Goal: Transaction & Acquisition: Purchase product/service

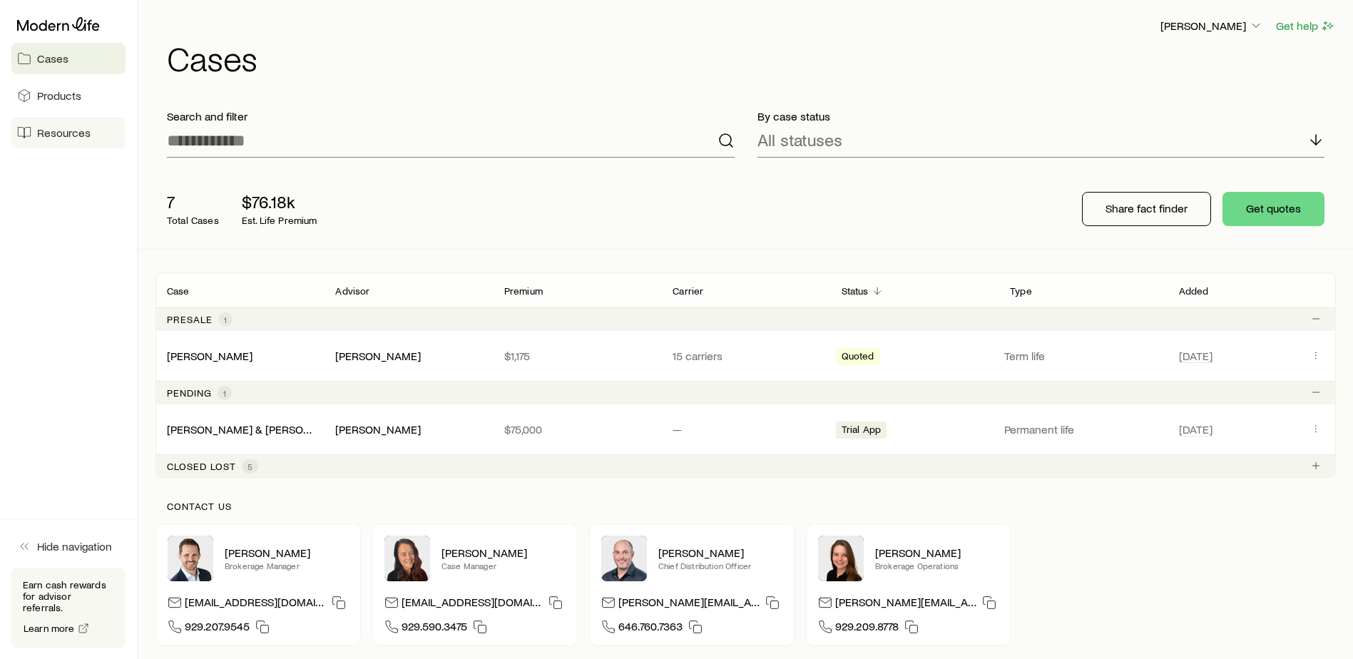
click at [71, 129] on span "Resources" at bounding box center [63, 132] width 53 height 14
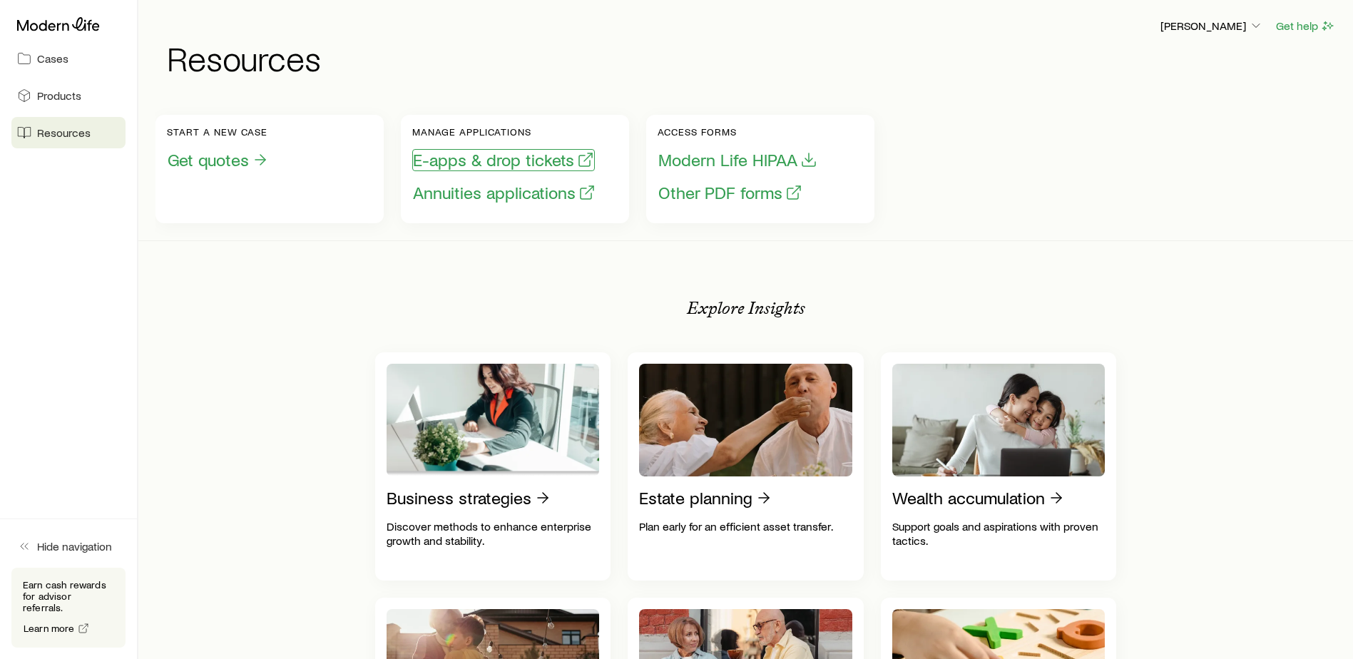
click at [545, 155] on button "E-apps & drop tickets" at bounding box center [503, 160] width 183 height 22
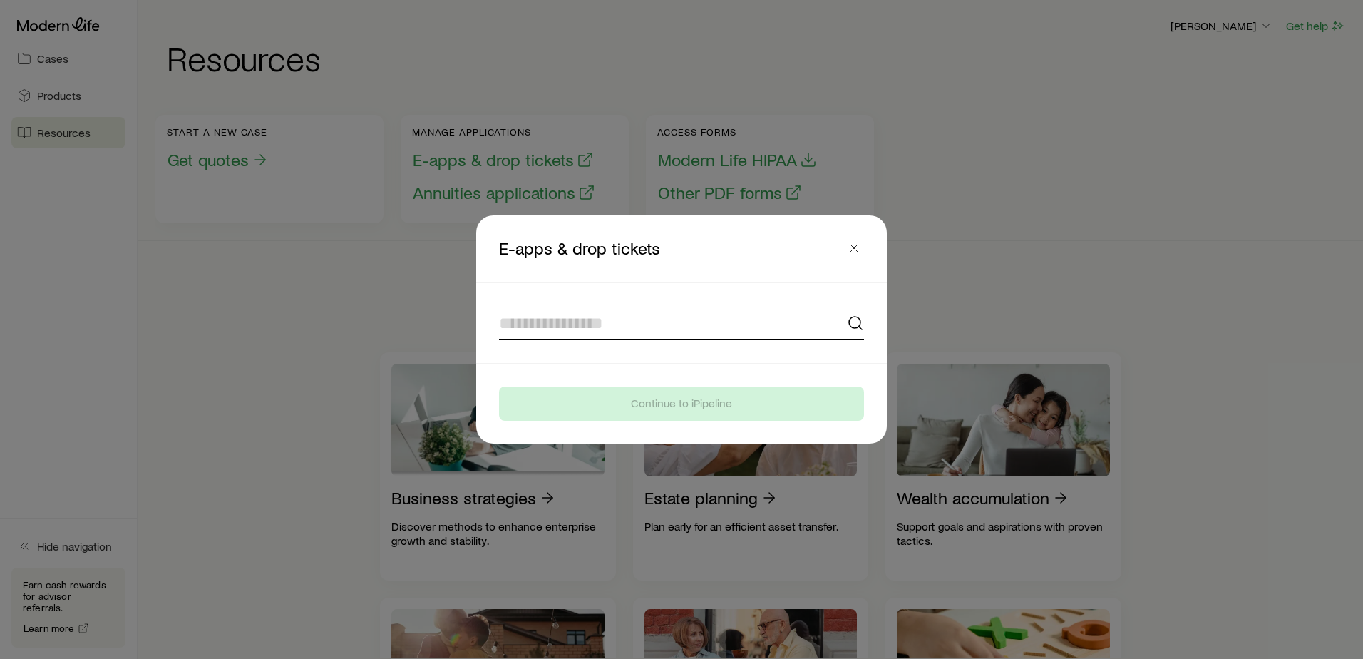
click at [503, 309] on input at bounding box center [681, 323] width 365 height 34
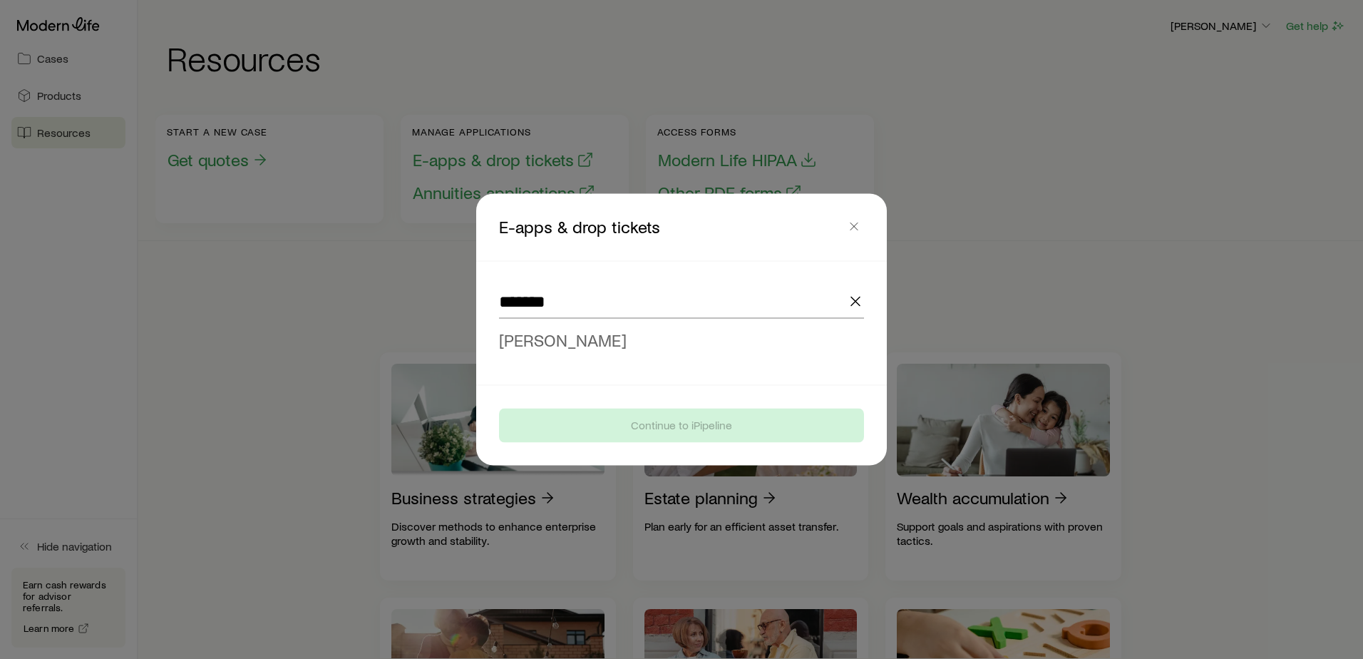
click at [528, 349] on span "[PERSON_NAME]" at bounding box center [563, 339] width 128 height 21
type input "**********"
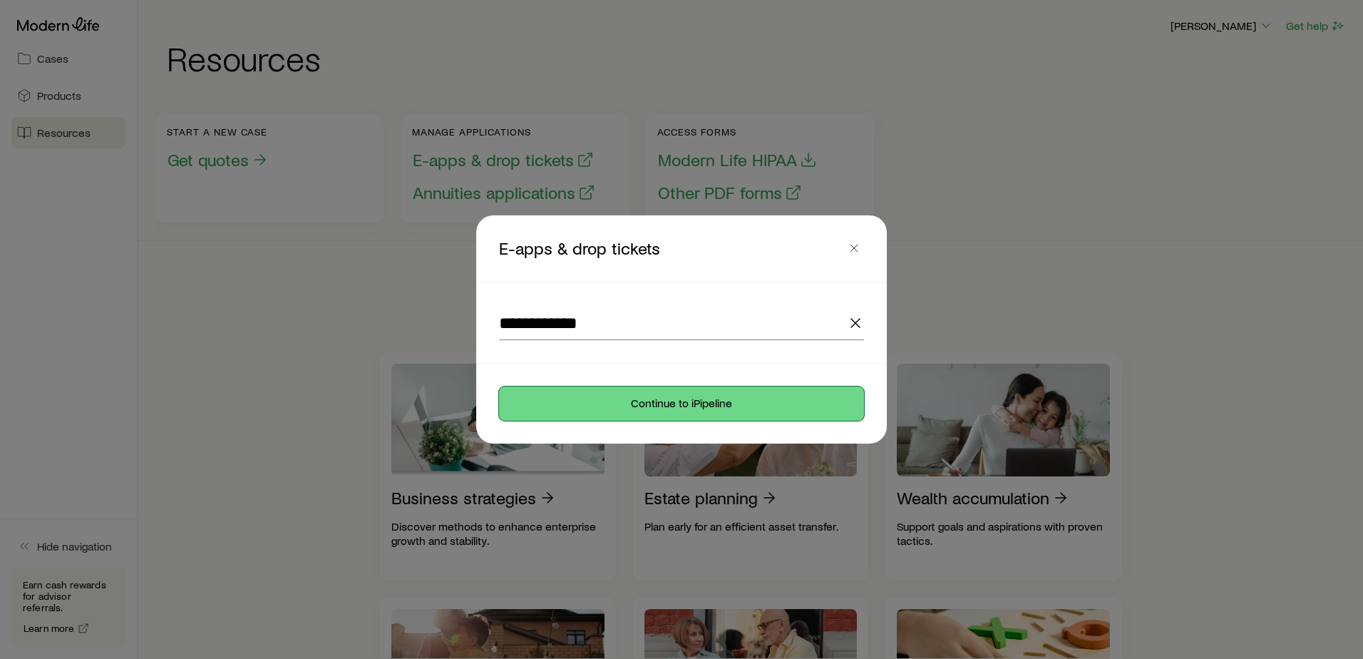
click at [671, 407] on button "Continue to iPipeline" at bounding box center [681, 403] width 365 height 34
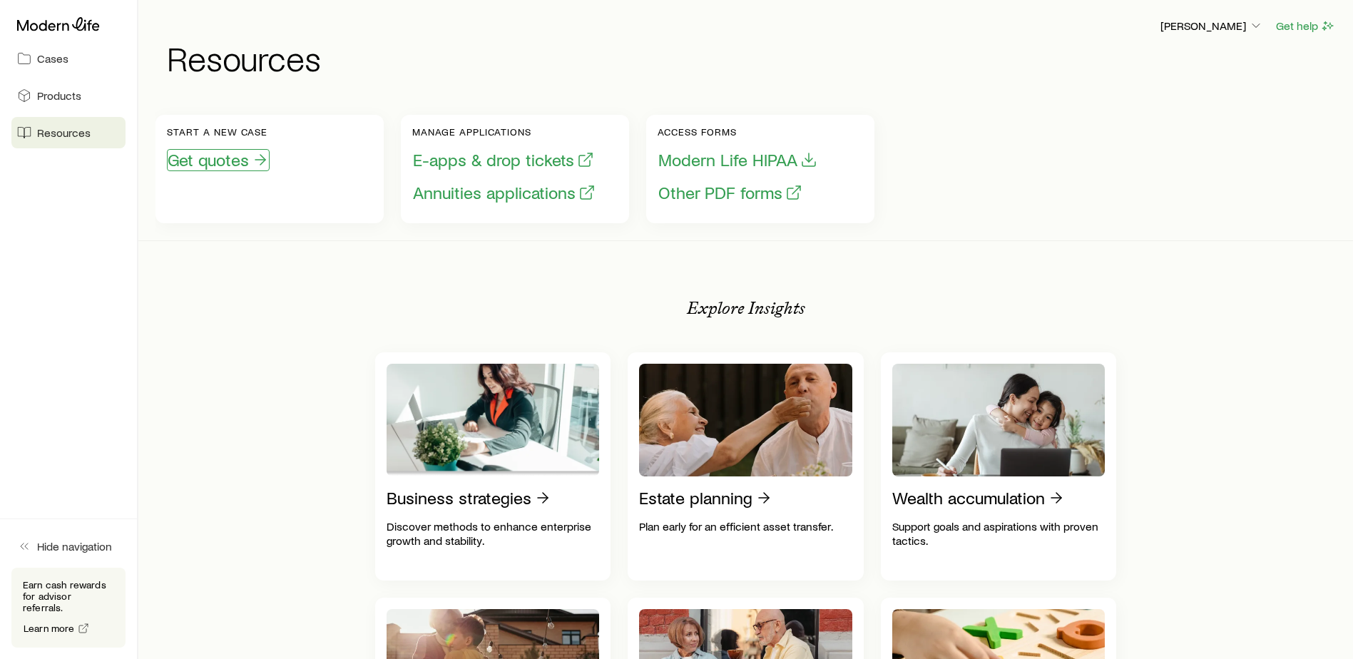
click at [205, 160] on button "Get quotes" at bounding box center [218, 160] width 103 height 22
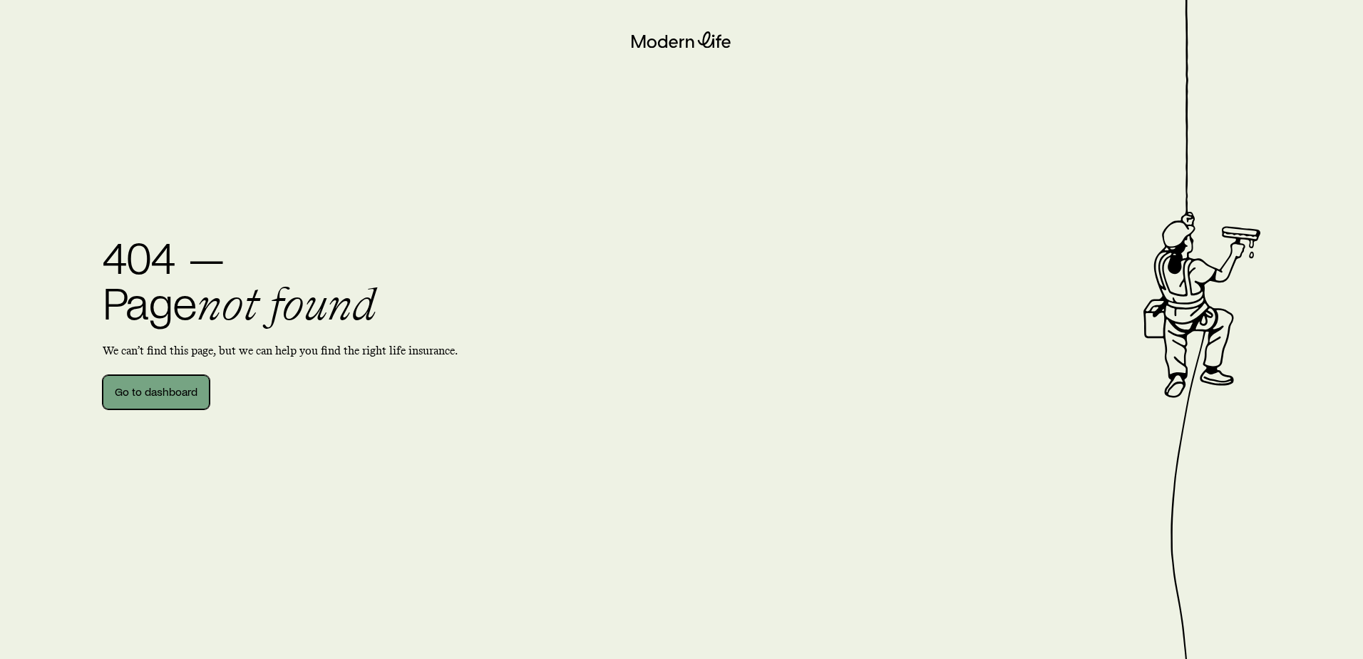
click at [151, 393] on link "Go to dashboard" at bounding box center [156, 392] width 107 height 34
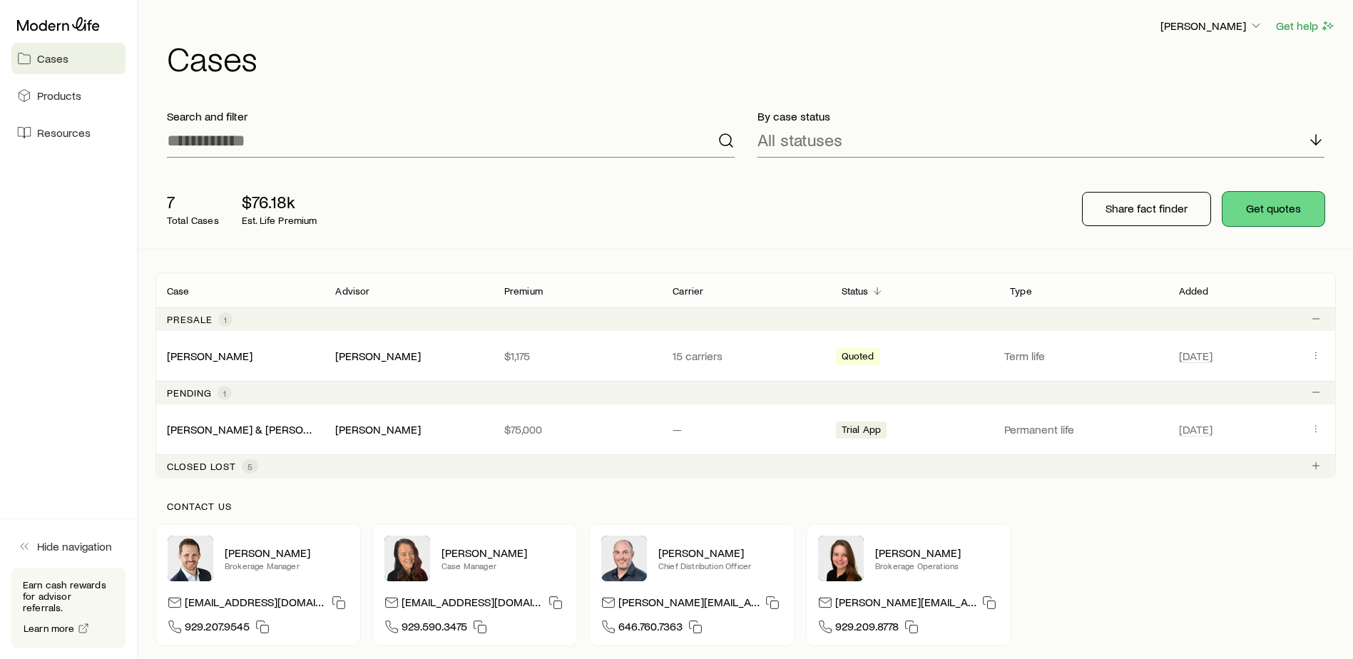
click at [1264, 217] on button "Get quotes" at bounding box center [1273, 209] width 102 height 34
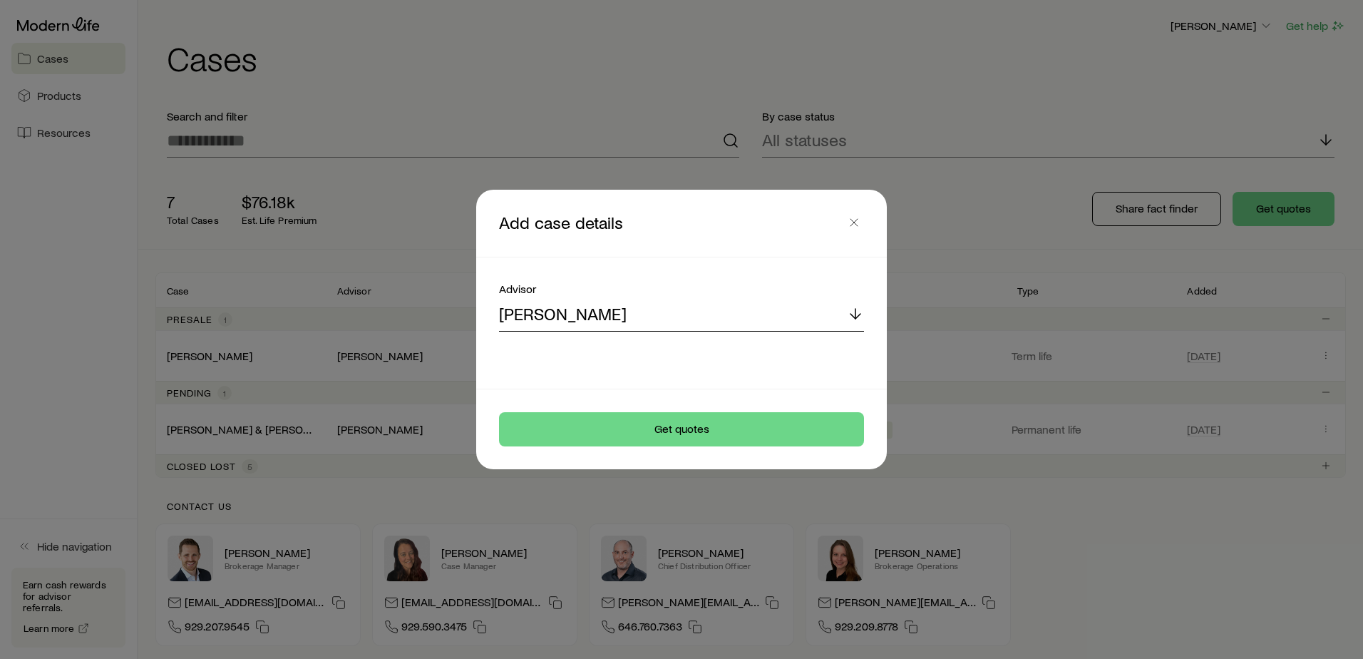
click at [855, 315] on icon at bounding box center [855, 313] width 17 height 17
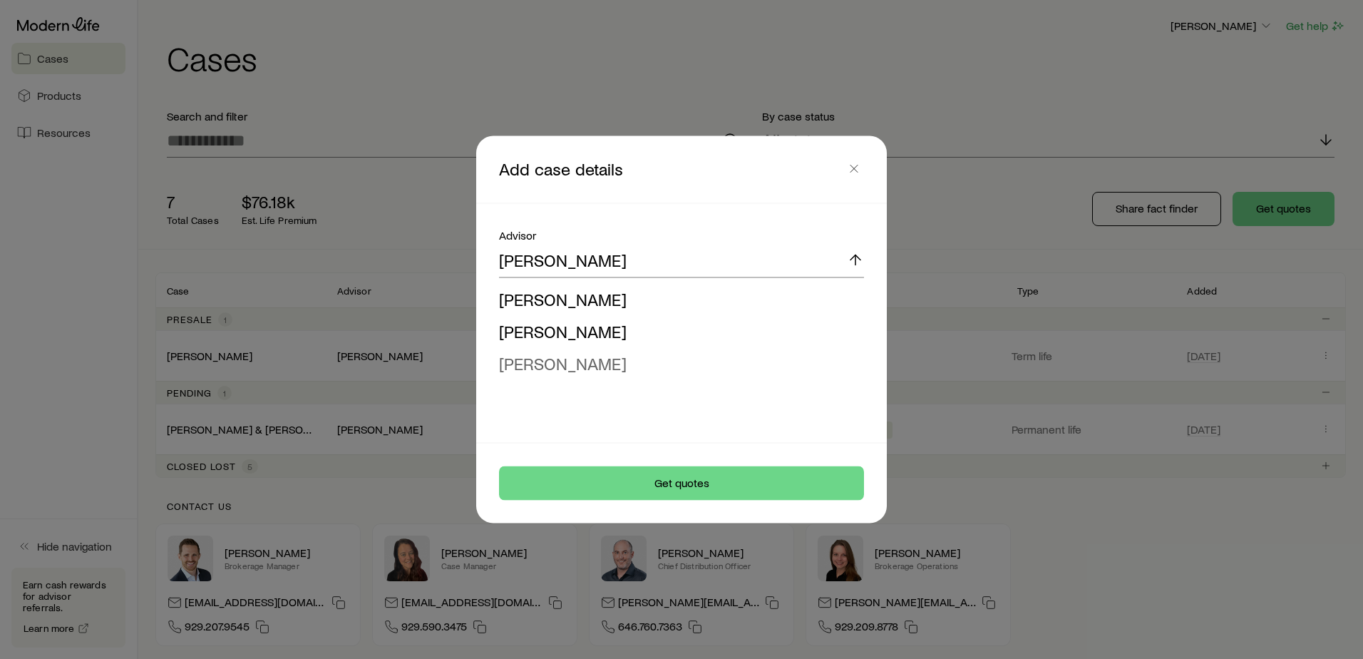
click at [573, 369] on span "[PERSON_NAME]" at bounding box center [563, 363] width 128 height 21
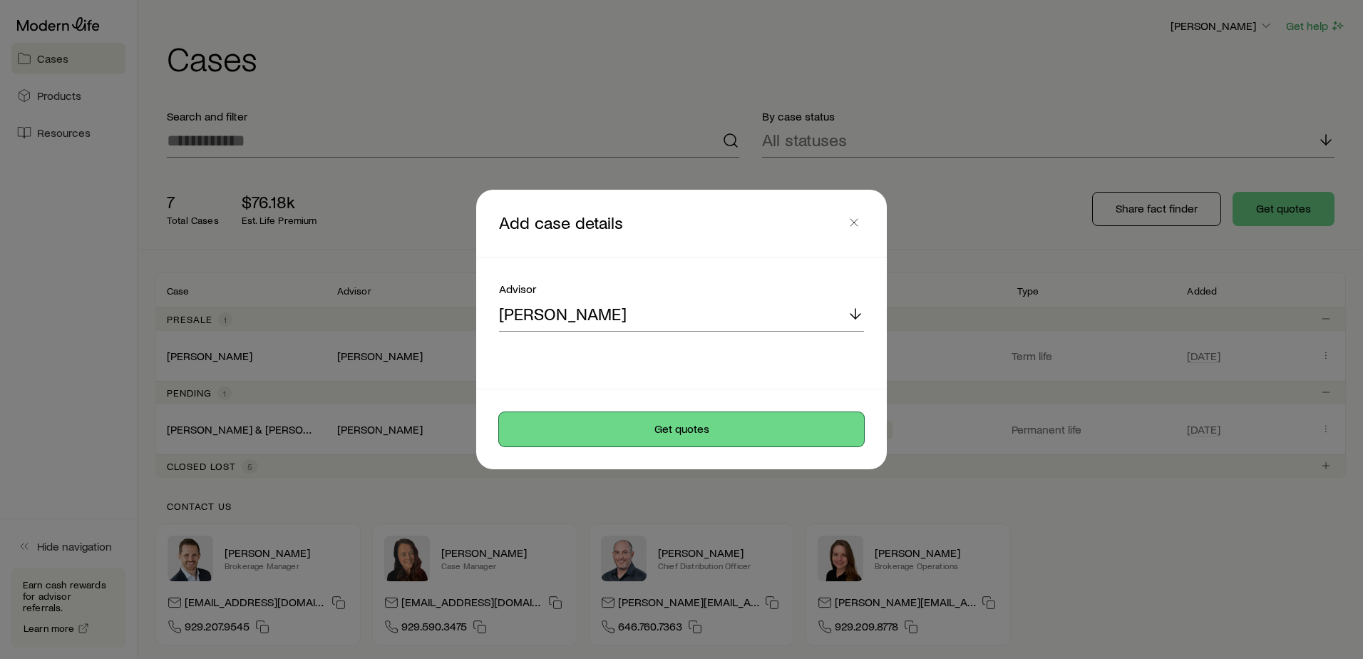
click at [684, 431] on button "Get quotes" at bounding box center [681, 429] width 365 height 34
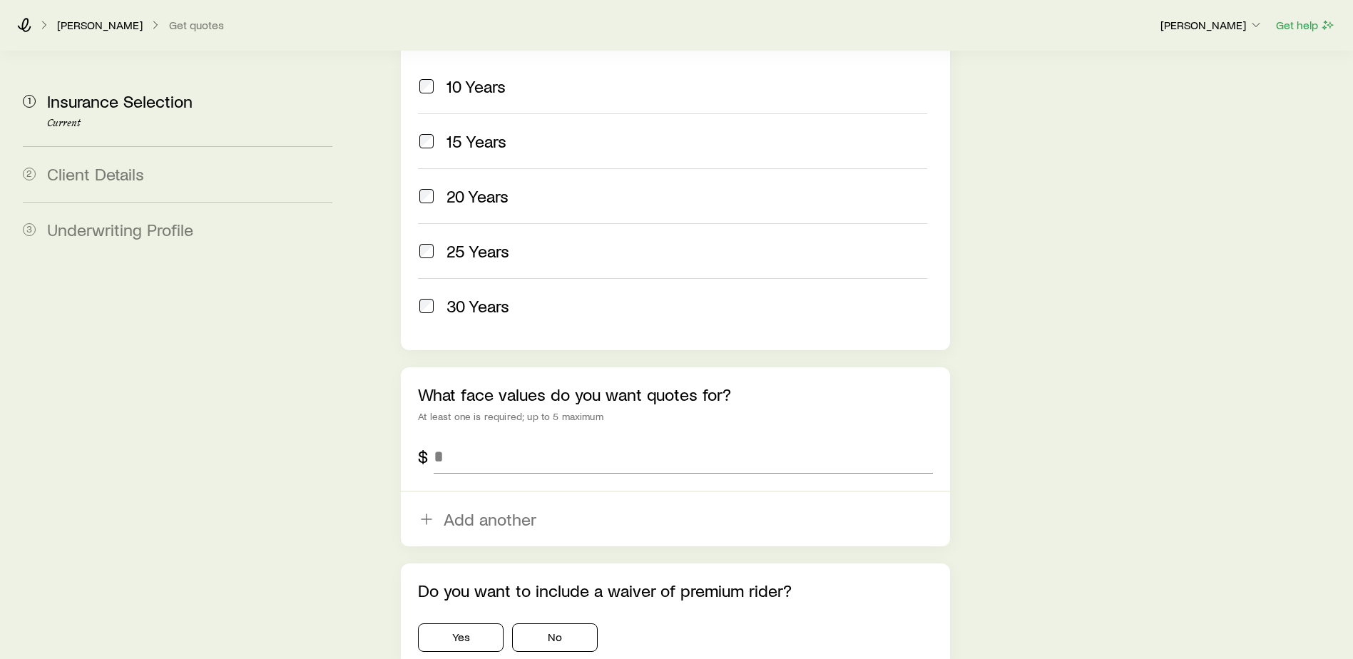
scroll to position [812, 0]
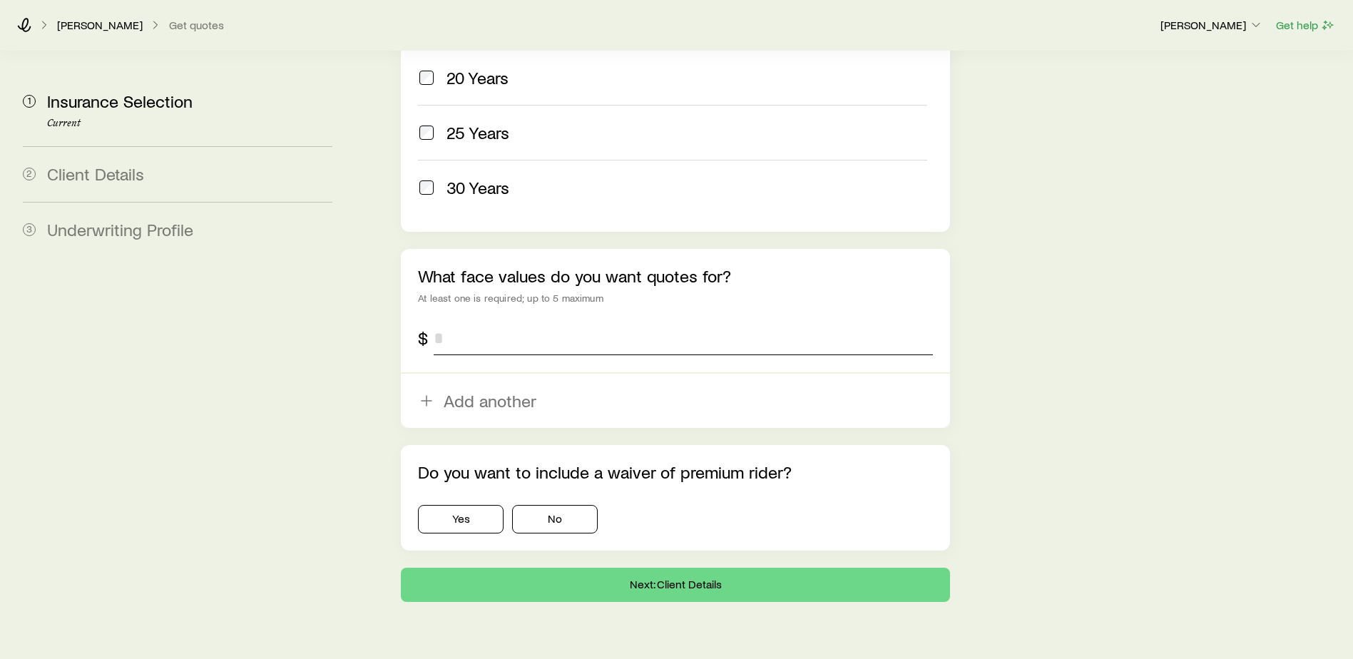
click at [474, 321] on input "tel" at bounding box center [682, 338] width 499 height 34
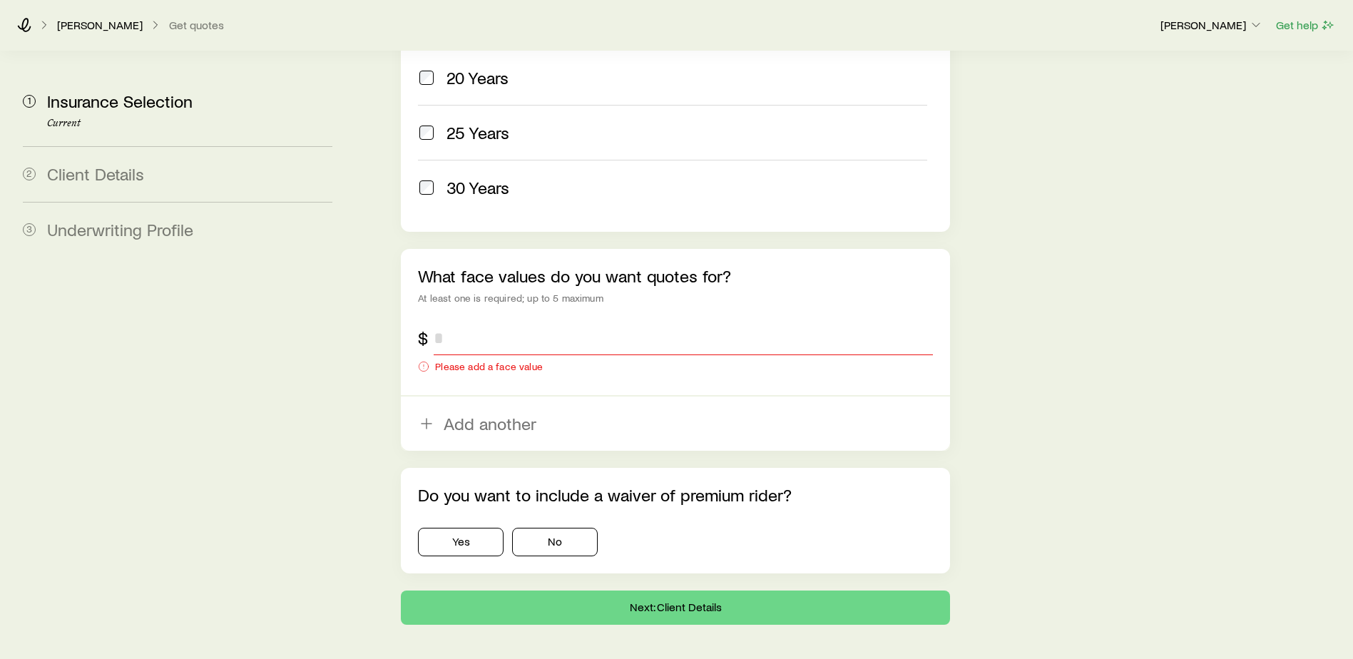
click at [452, 321] on input "tel" at bounding box center [682, 338] width 499 height 34
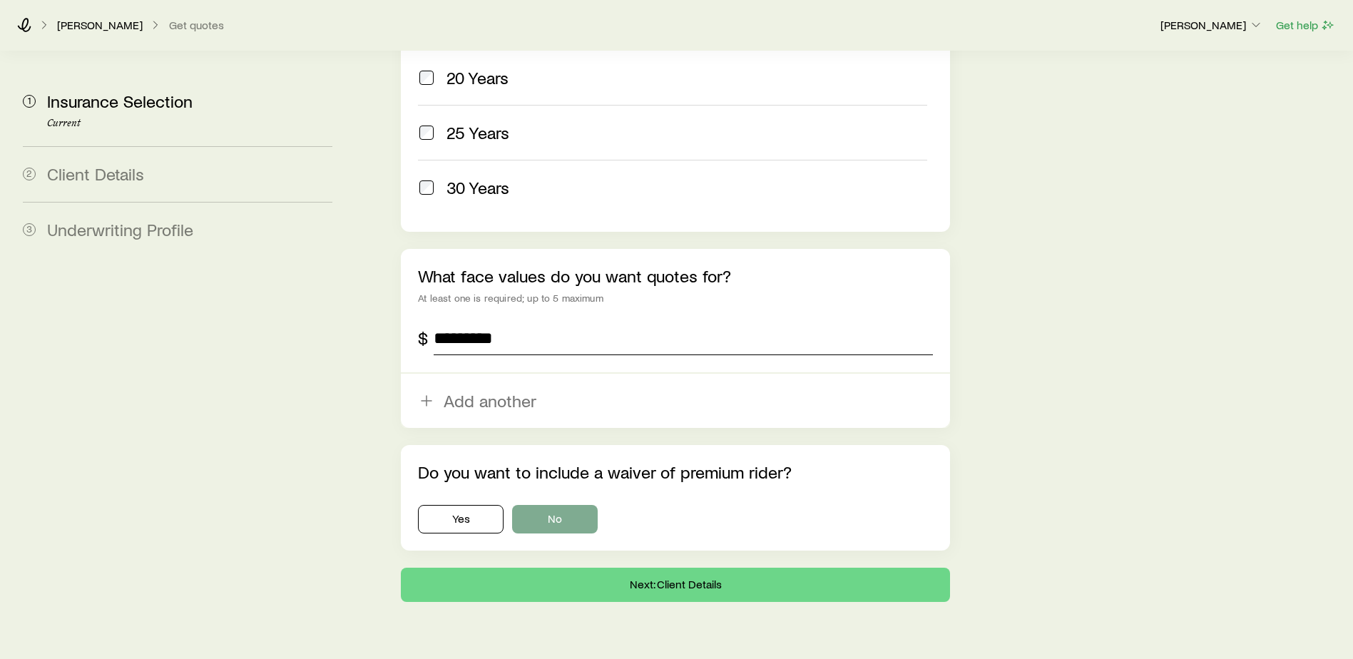
type input "*********"
click at [540, 505] on button "No" at bounding box center [555, 519] width 86 height 29
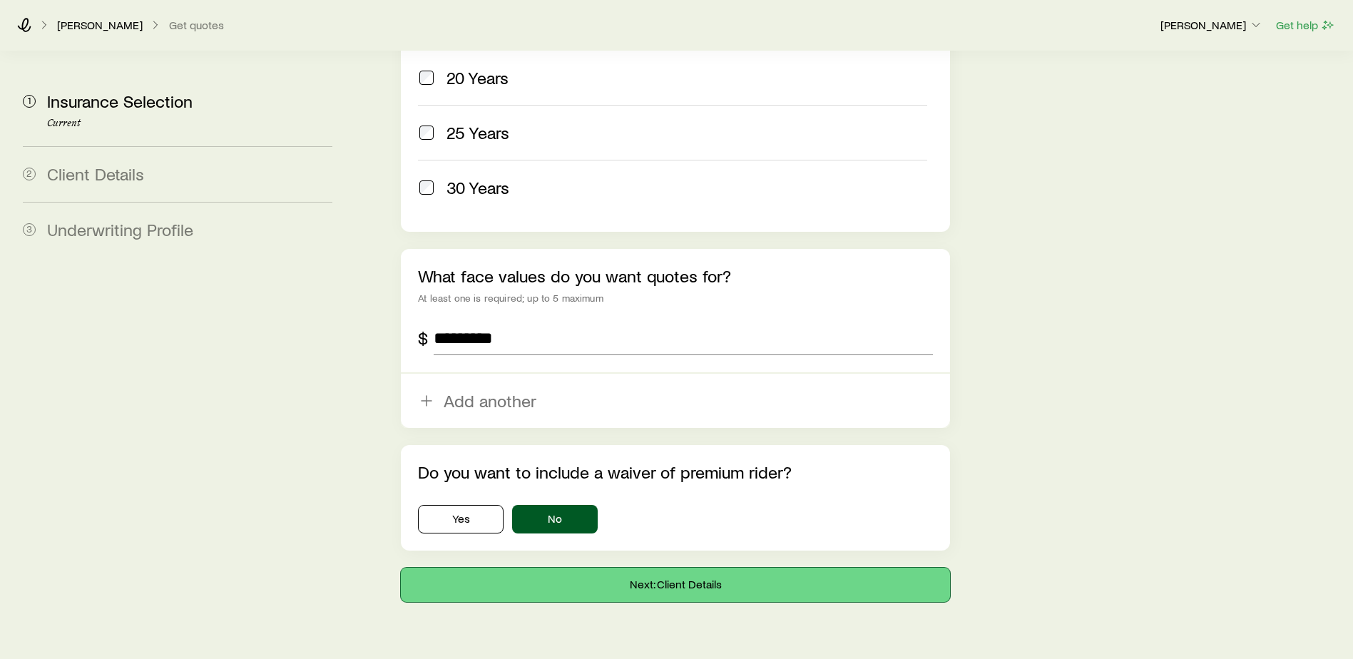
click at [659, 568] on button "Next: Client Details" at bounding box center [675, 585] width 549 height 34
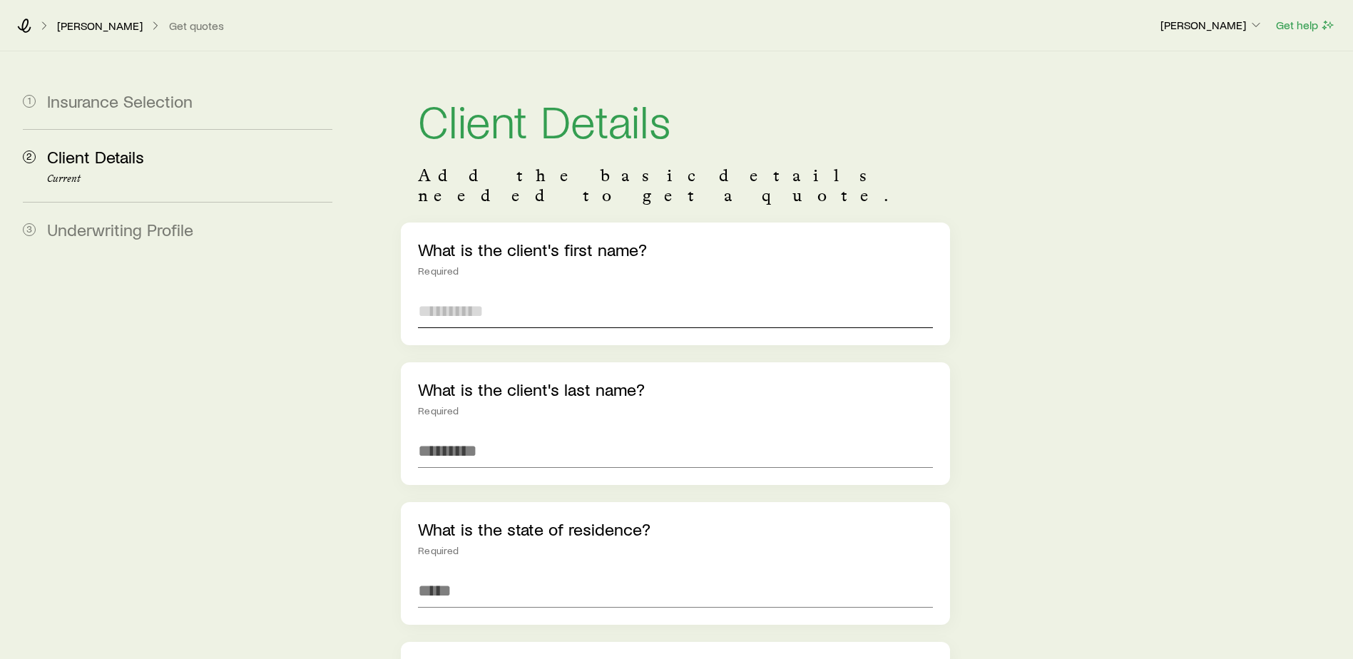
click at [455, 294] on input "text" at bounding box center [675, 311] width 515 height 34
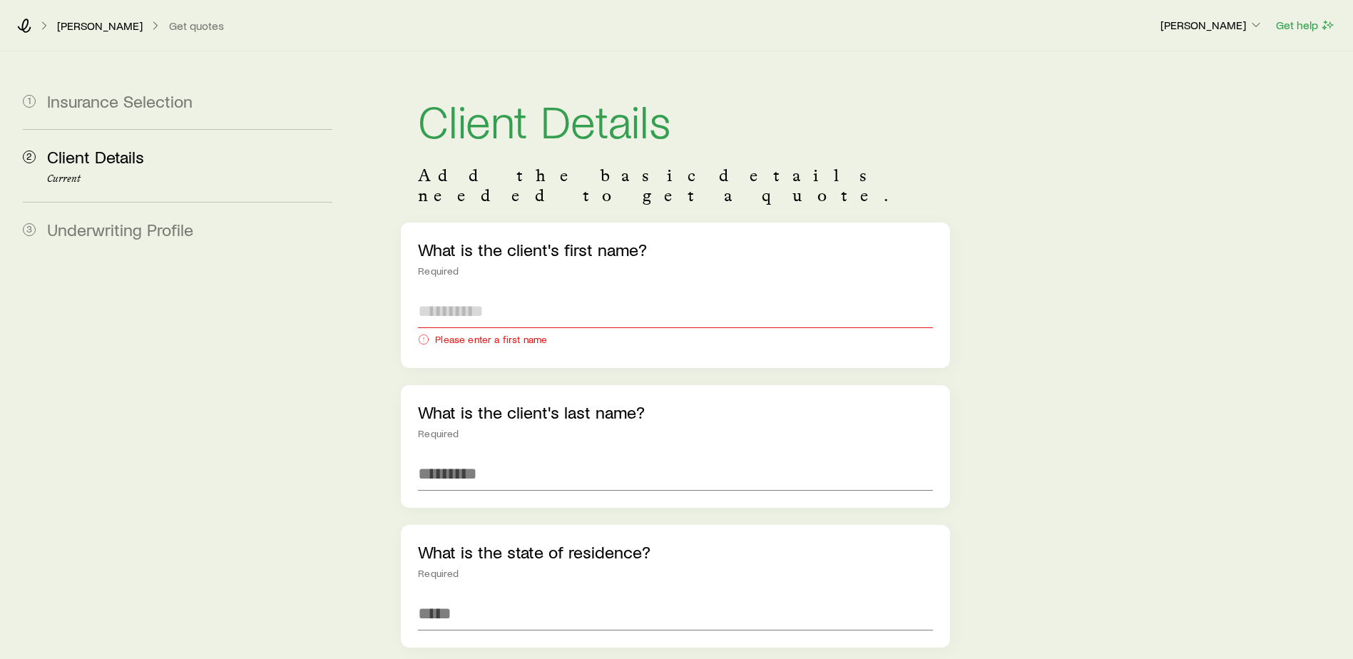
click at [464, 296] on input "text" at bounding box center [675, 311] width 515 height 34
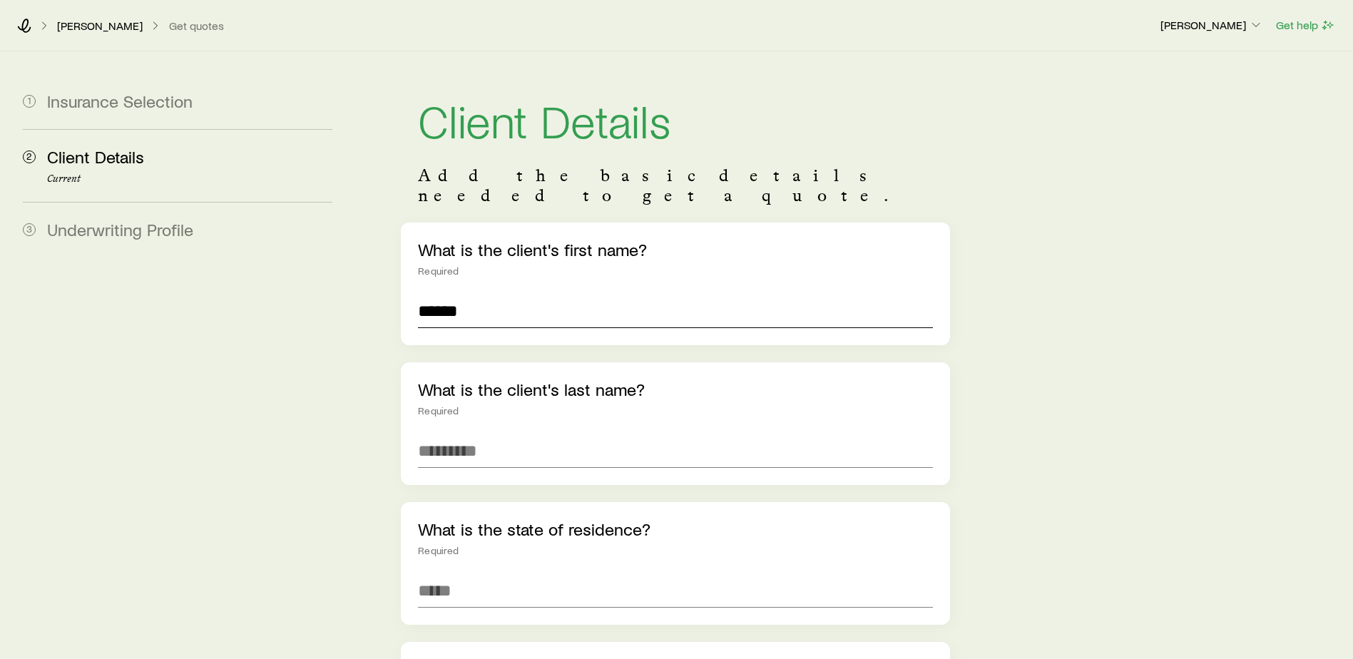
type input "*******"
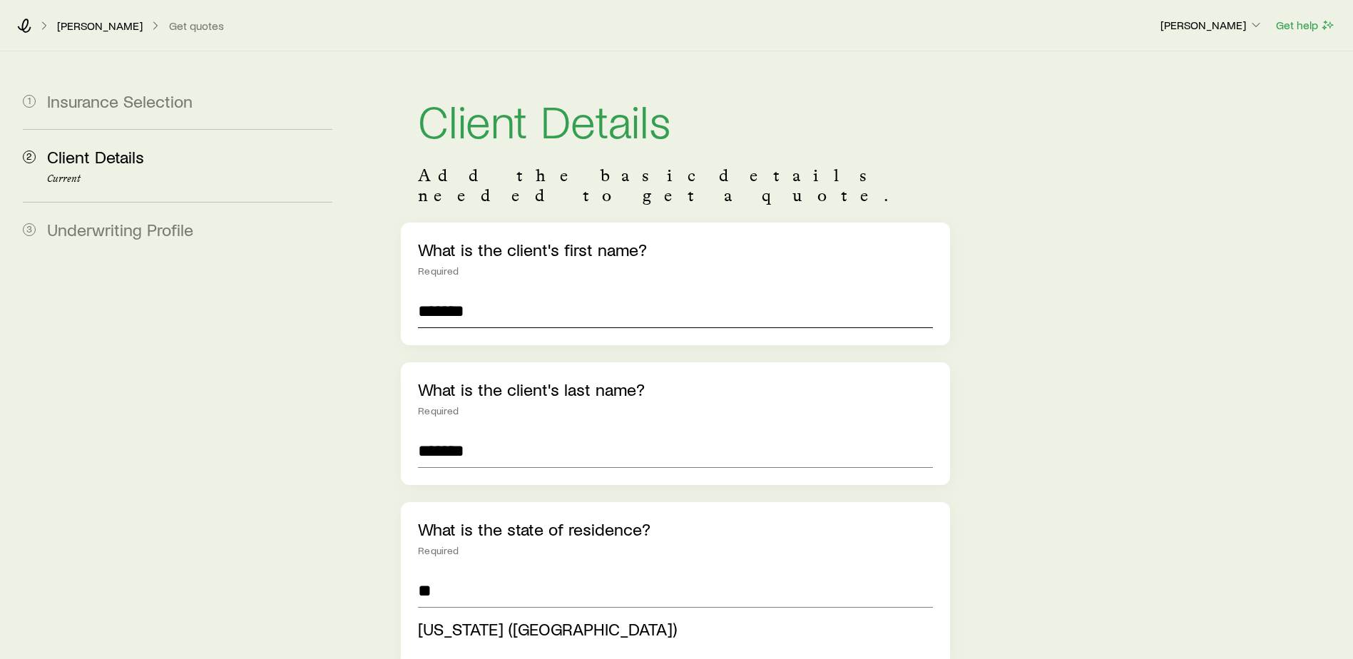
type input "**********"
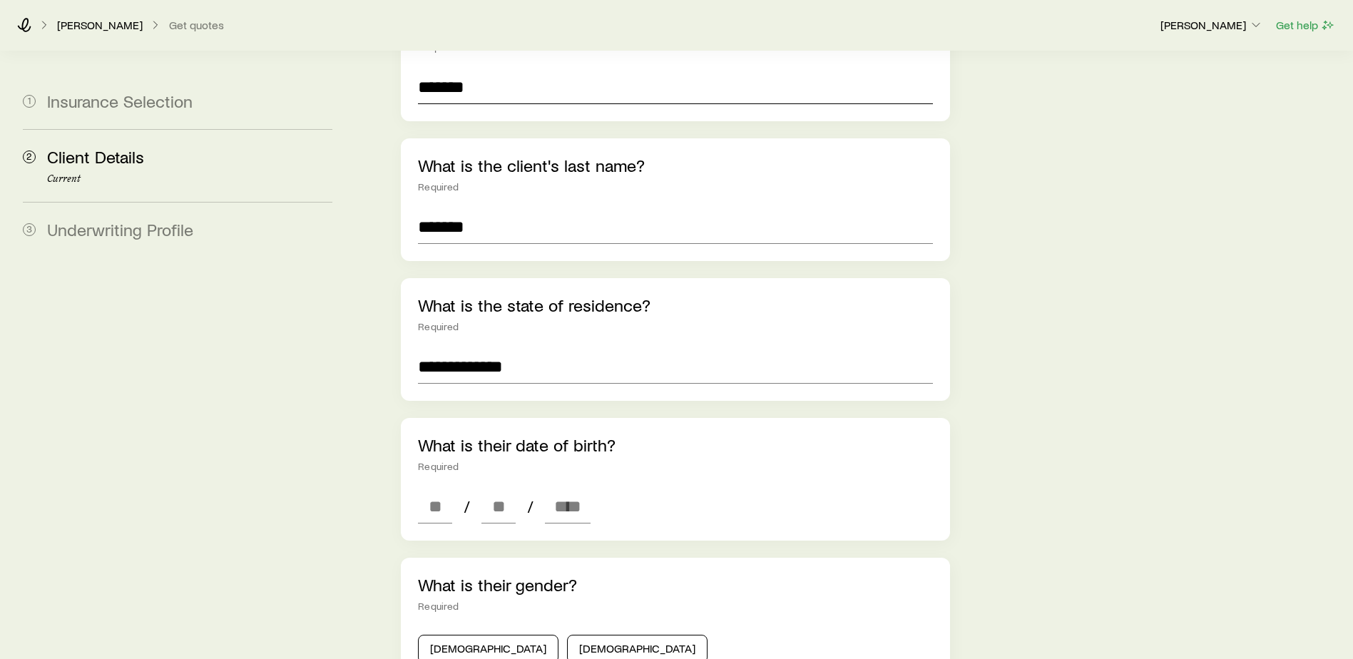
scroll to position [228, 0]
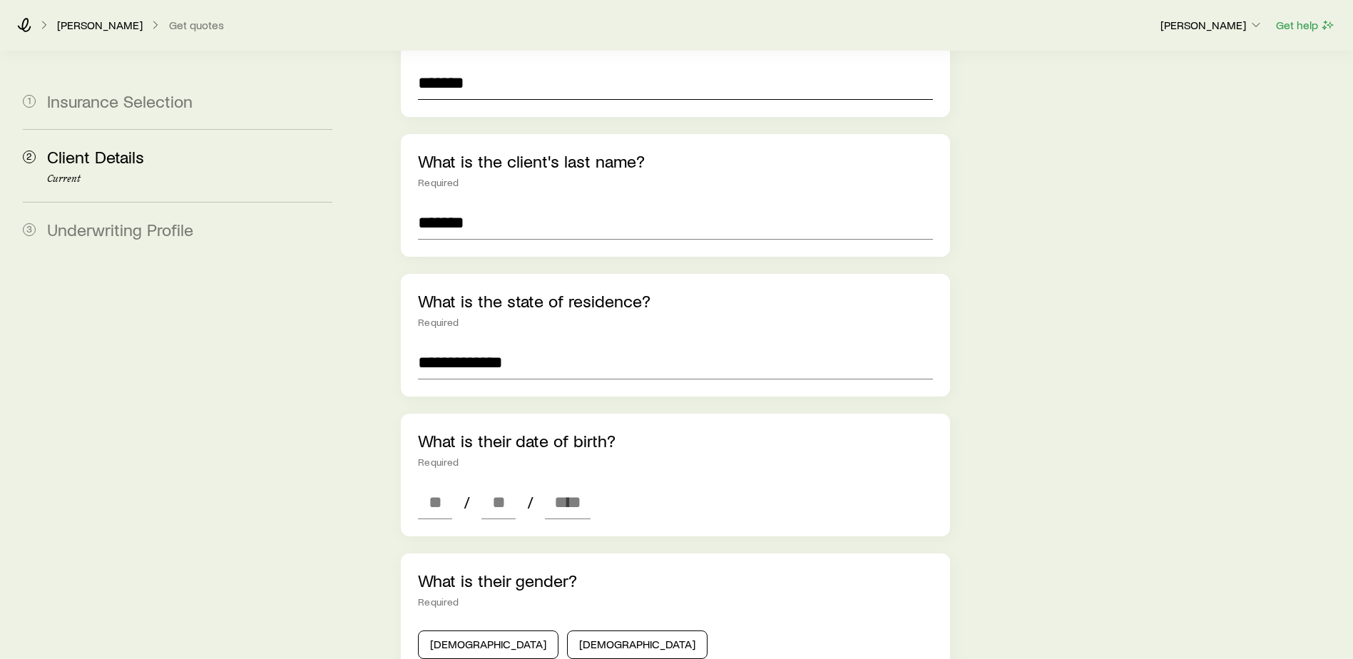
type input "*******"
click at [427, 485] on input at bounding box center [435, 502] width 34 height 34
type input "**"
type input "****"
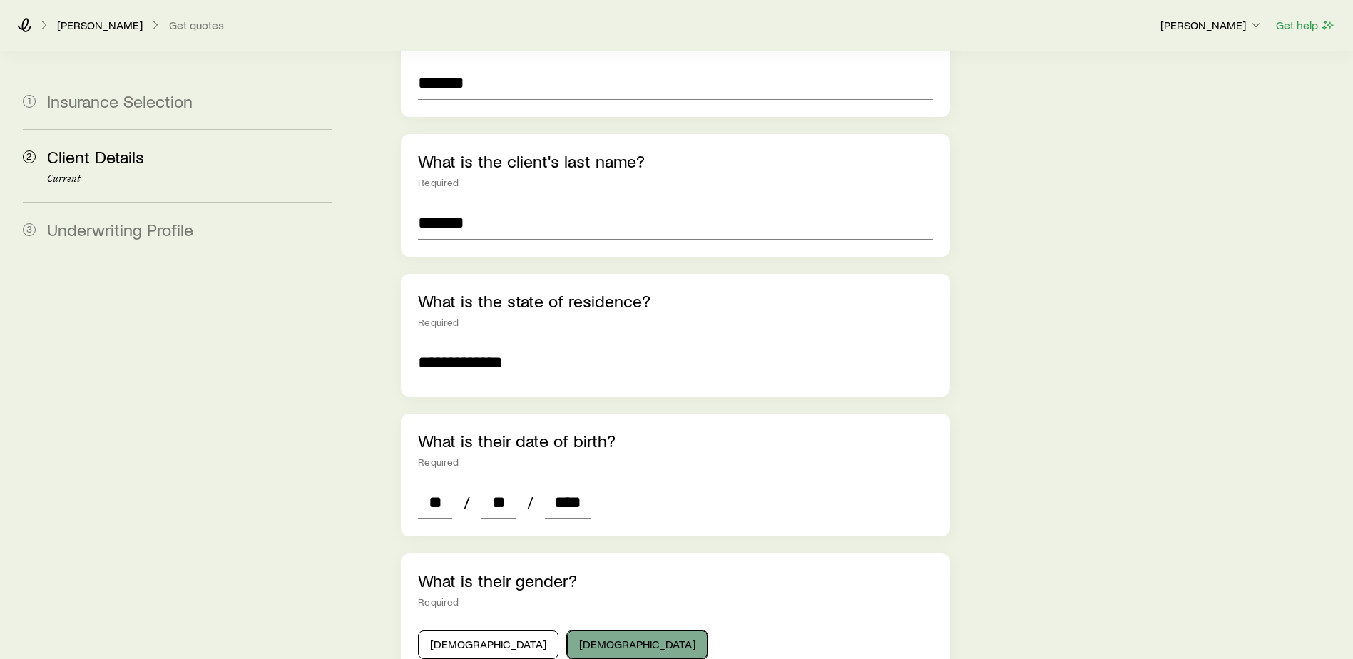
click at [567, 632] on button "[DEMOGRAPHIC_DATA]" at bounding box center [637, 644] width 140 height 29
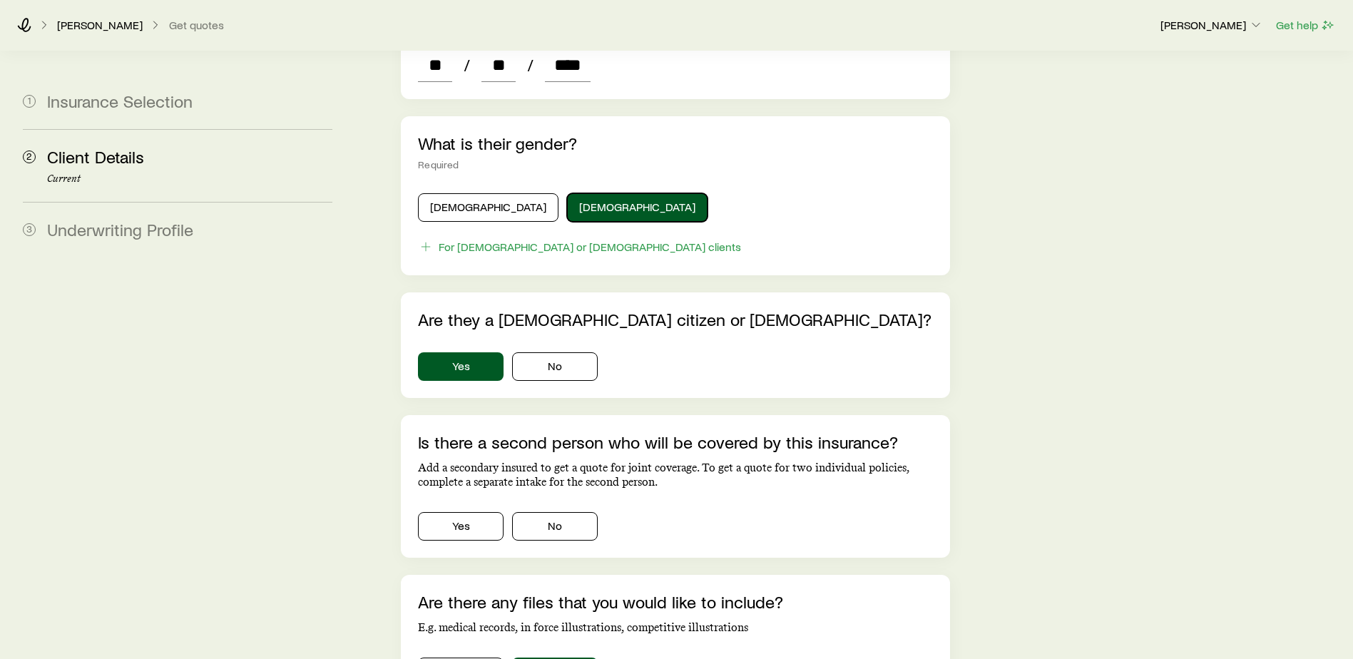
scroll to position [789, 0]
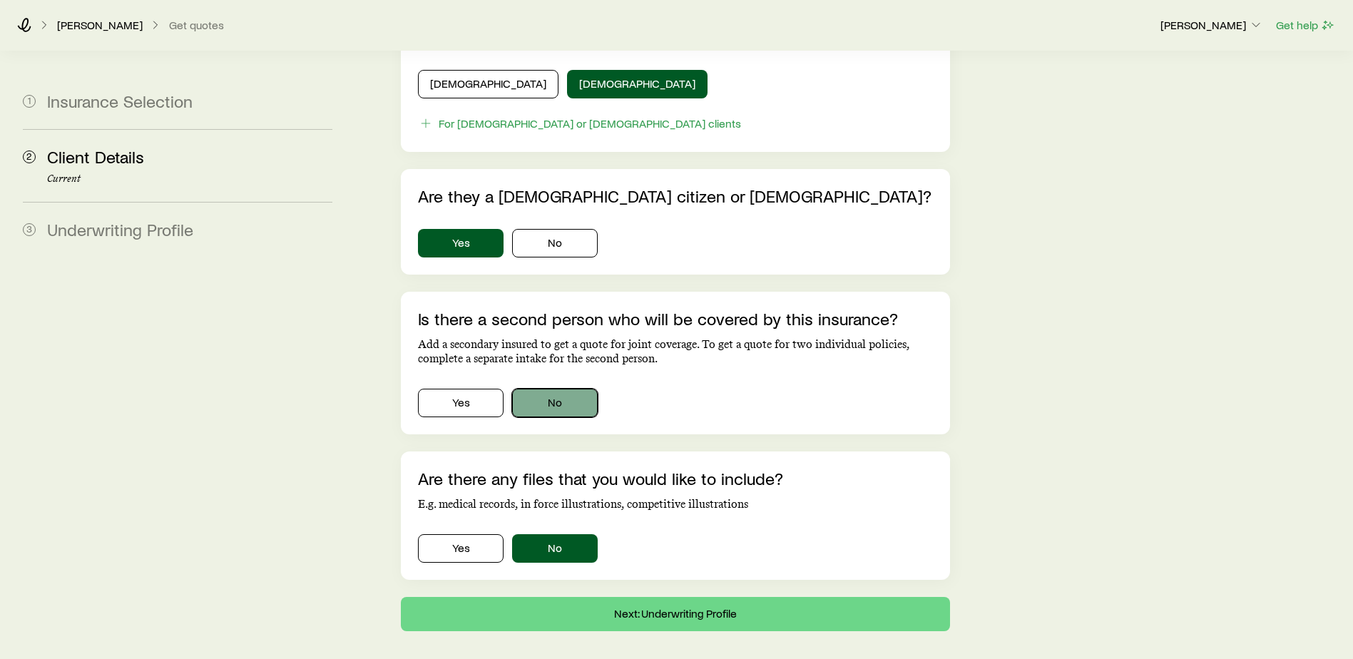
click at [563, 389] on button "No" at bounding box center [555, 403] width 86 height 29
click at [675, 597] on button "Next: Underwriting Profile" at bounding box center [675, 614] width 549 height 34
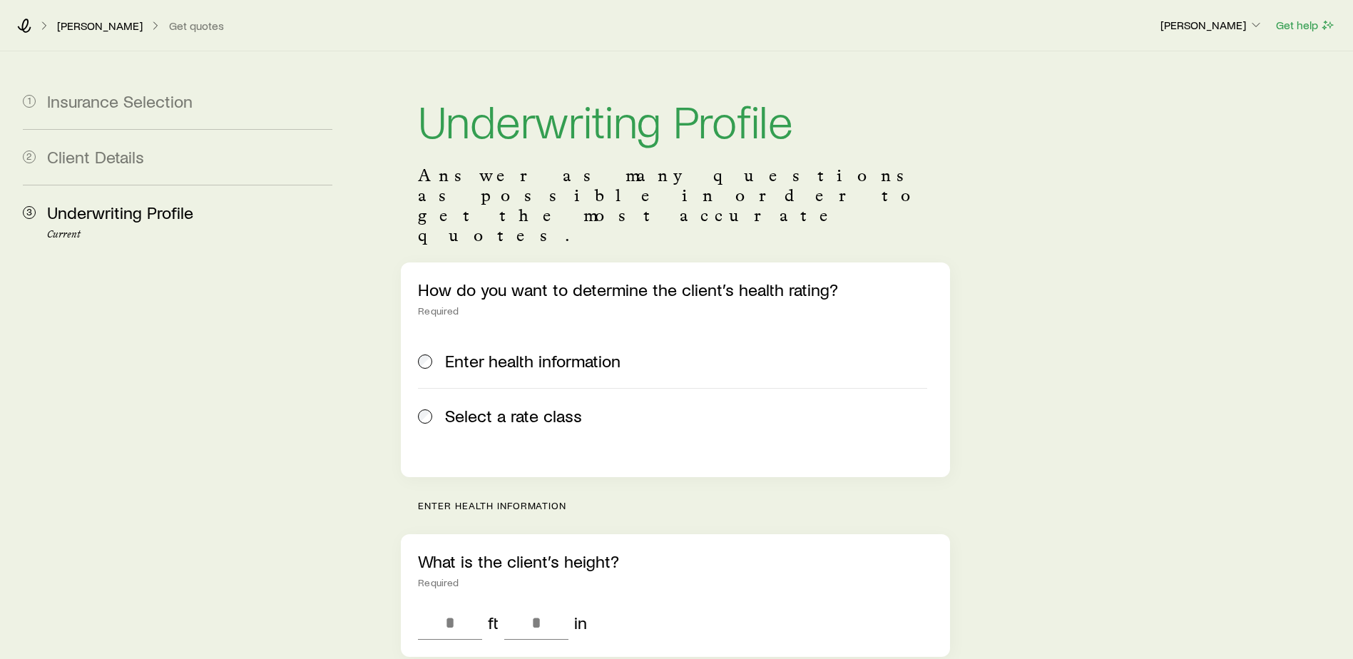
click at [511, 577] on div "Required" at bounding box center [675, 582] width 515 height 11
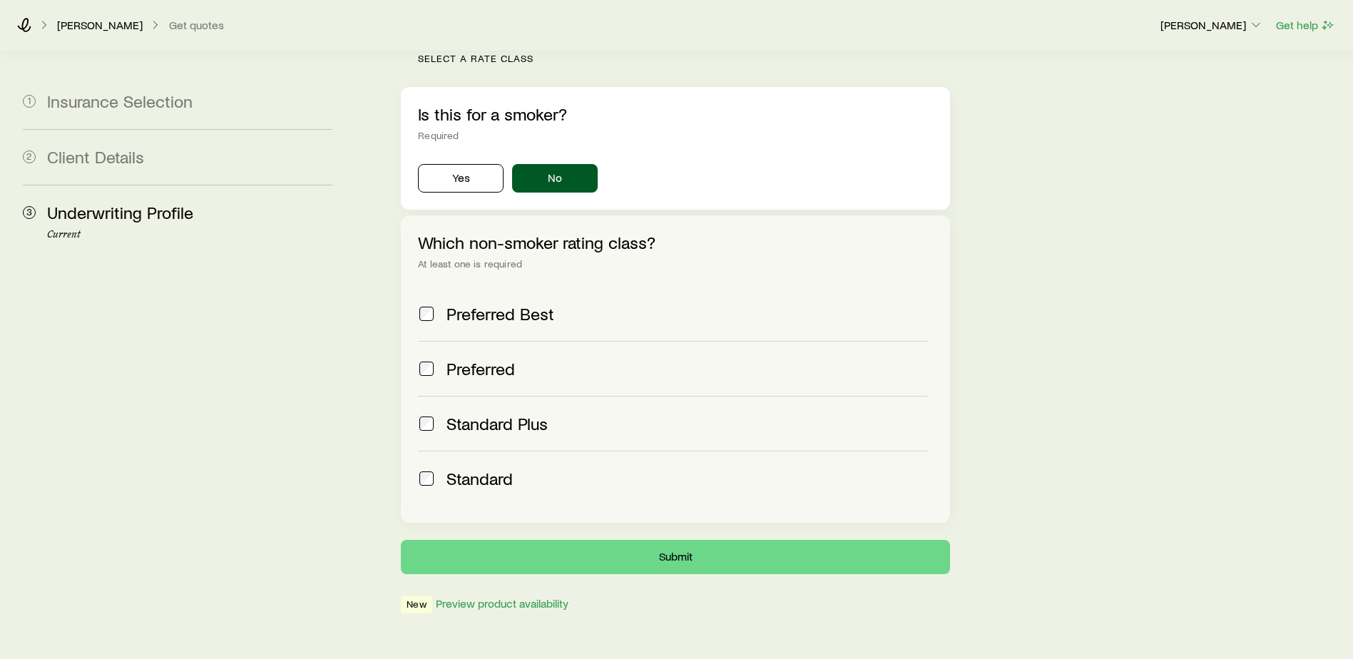
scroll to position [458, 0]
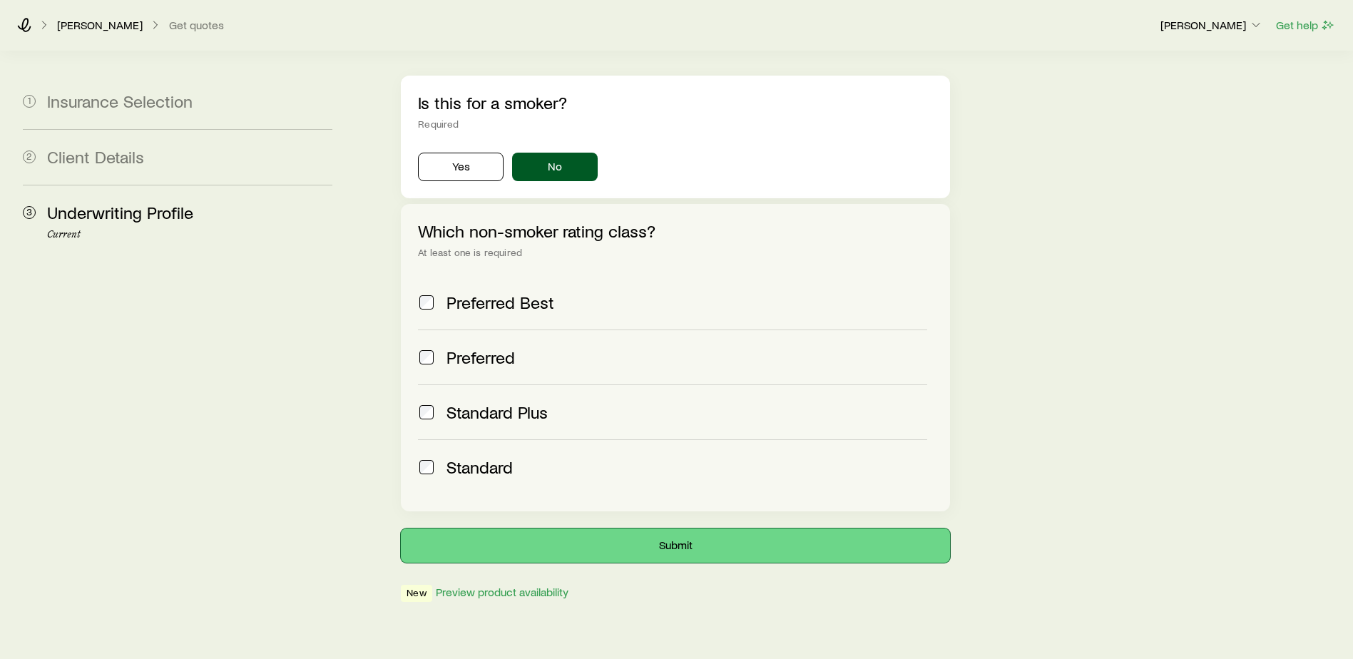
click at [679, 528] on button "Submit" at bounding box center [675, 545] width 549 height 34
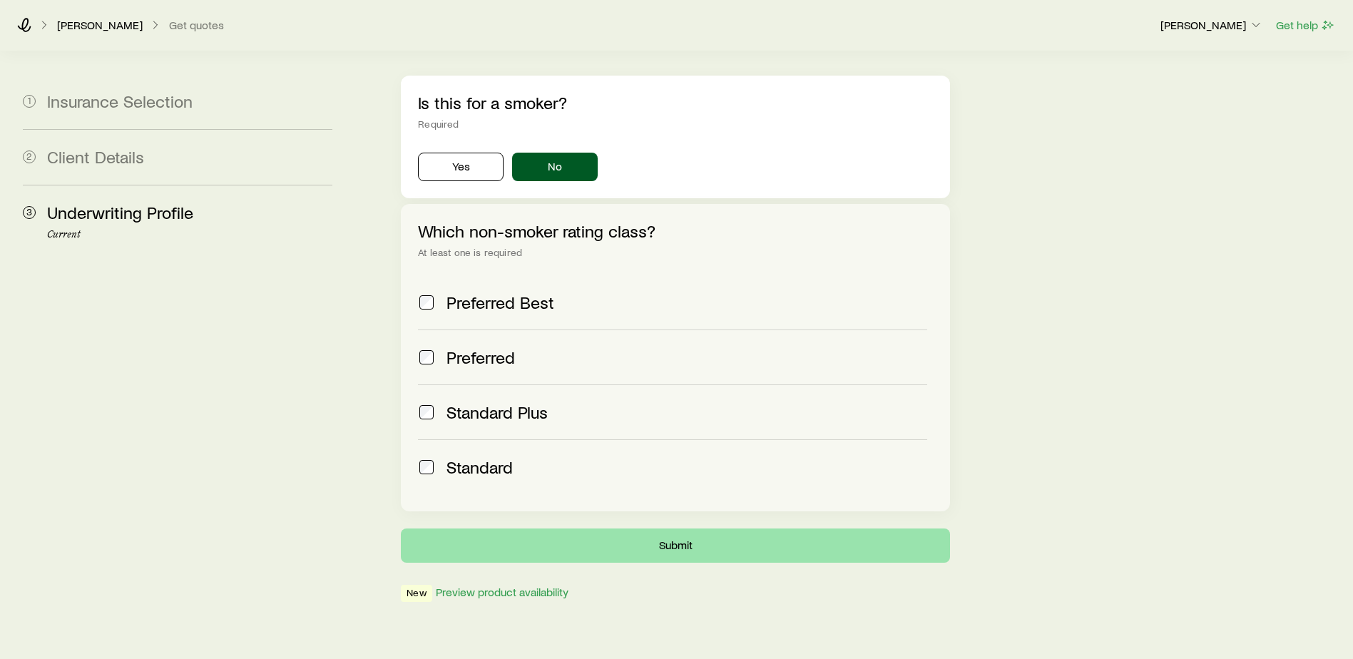
scroll to position [0, 0]
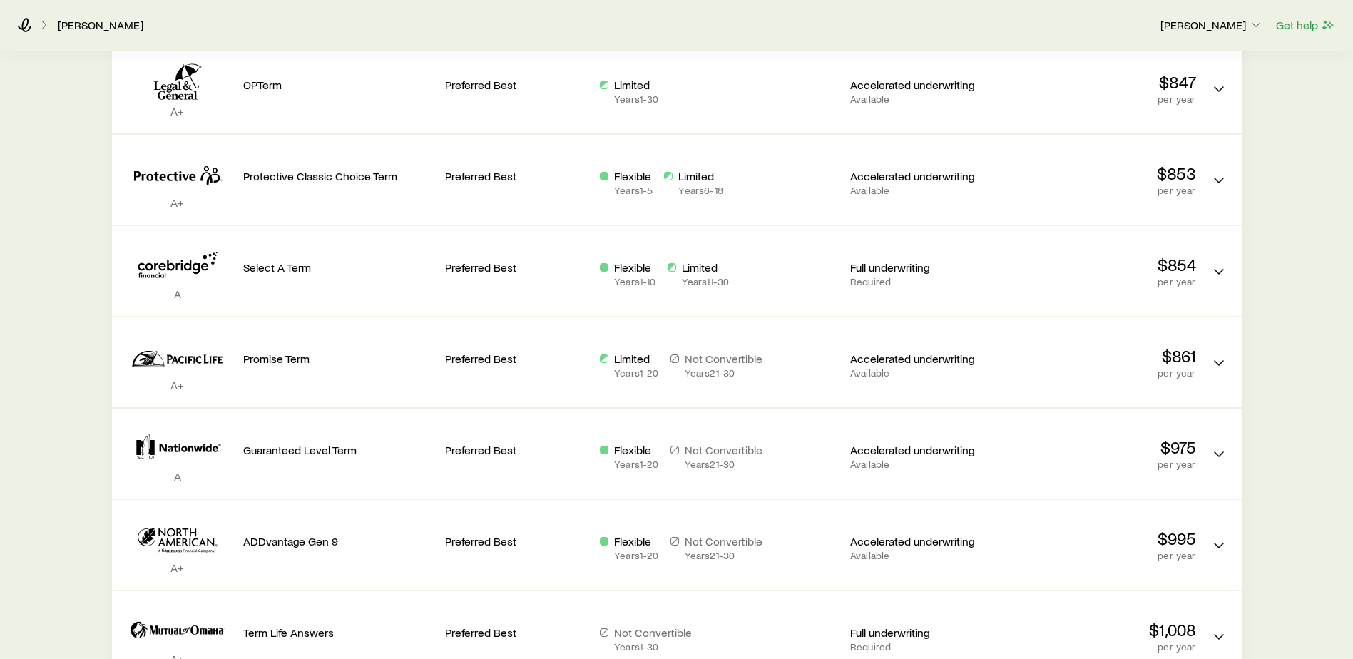
scroll to position [580, 0]
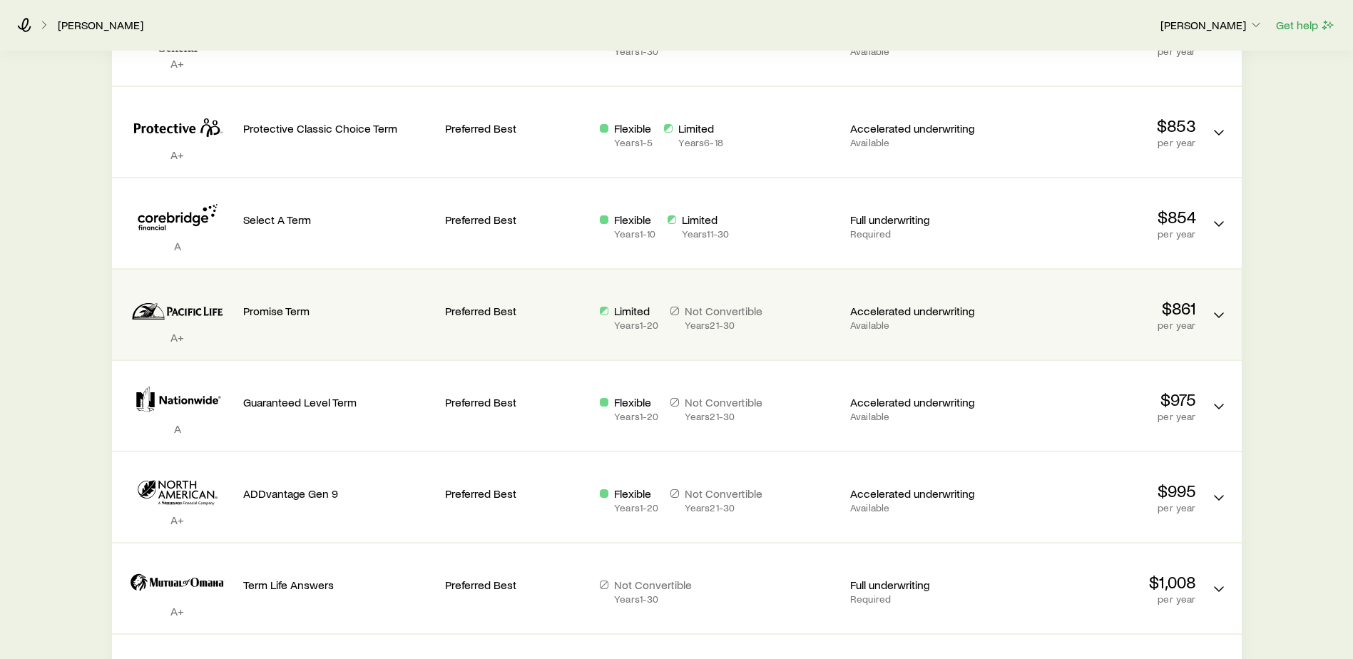
click at [1177, 318] on div "$861 per year" at bounding box center [1100, 314] width 191 height 33
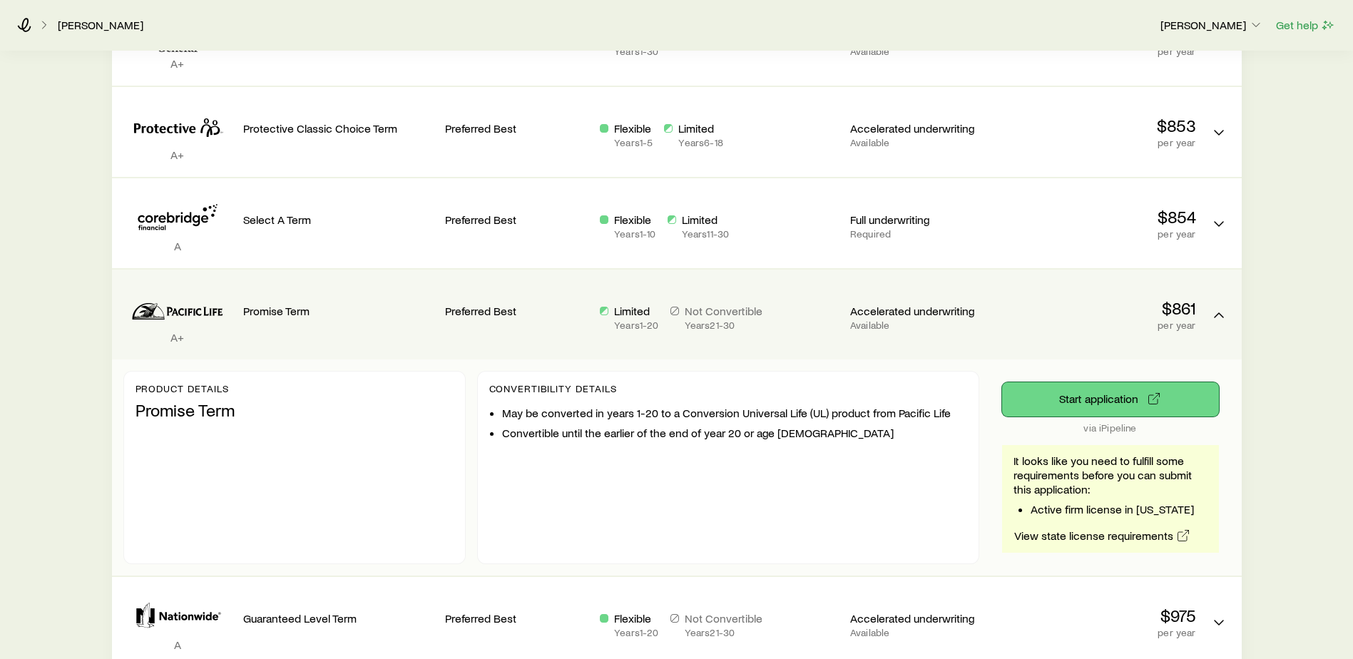
click at [1080, 398] on button "Start application" at bounding box center [1110, 399] width 217 height 34
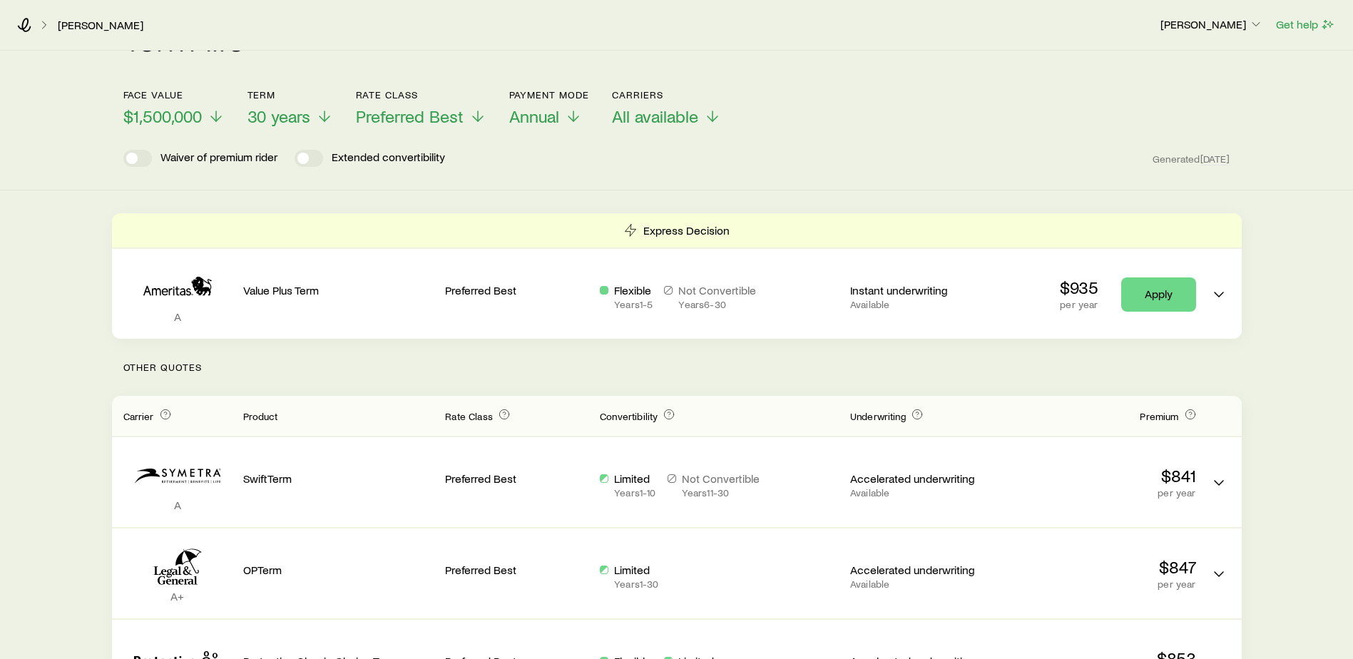
scroll to position [0, 0]
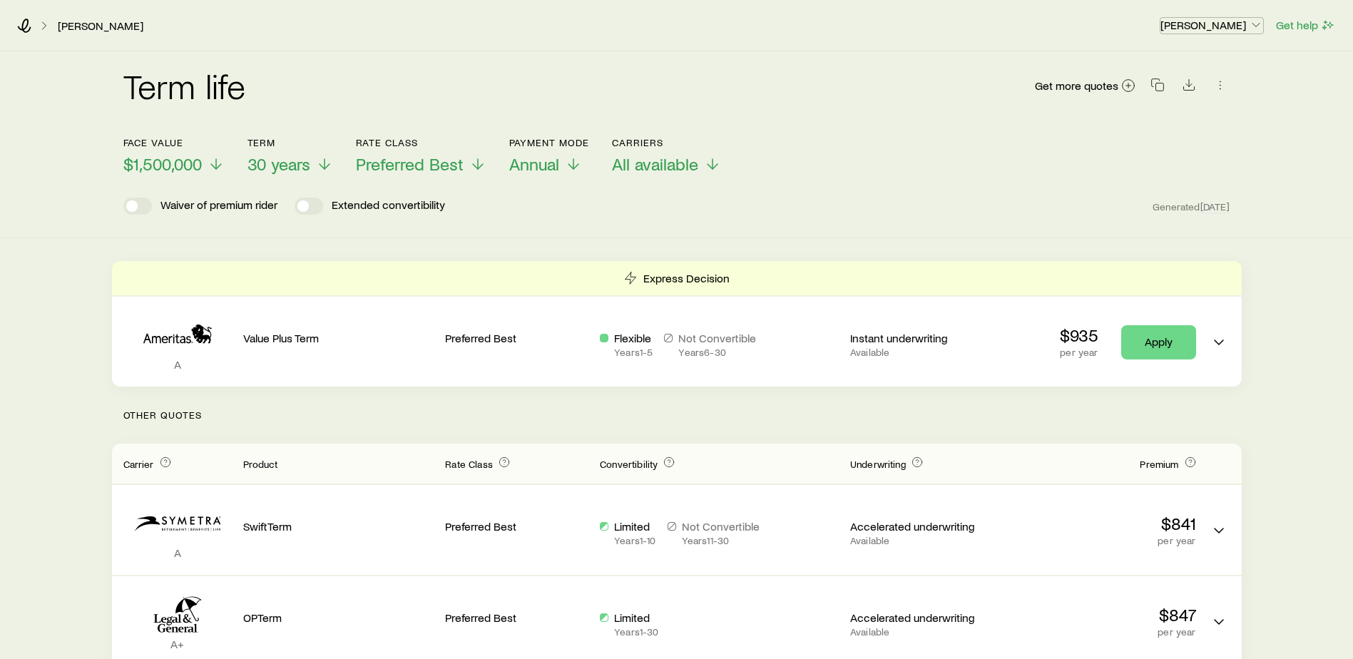
click at [1202, 30] on p "[PERSON_NAME]" at bounding box center [1211, 25] width 103 height 14
click at [1146, 65] on span "Sign out" at bounding box center [1143, 64] width 39 height 14
